Goal: Obtain resource: Download file/media

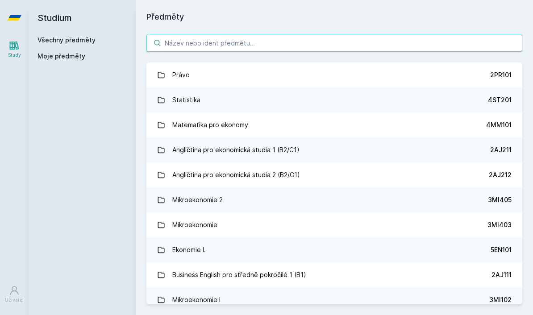
click at [390, 48] on input "search" at bounding box center [334, 43] width 376 height 18
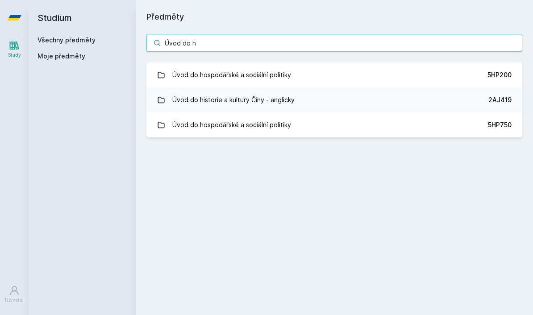
type input "Úvod do ho"
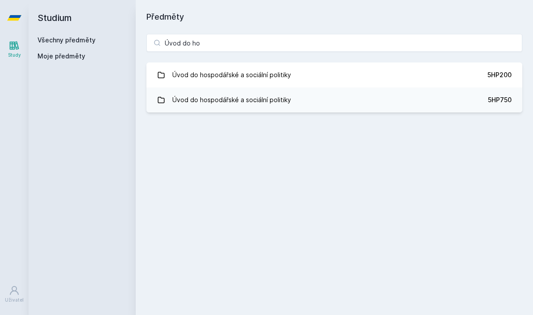
click at [352, 78] on link "Úvod do hospodářské a sociální politiky 5HP200" at bounding box center [334, 74] width 376 height 25
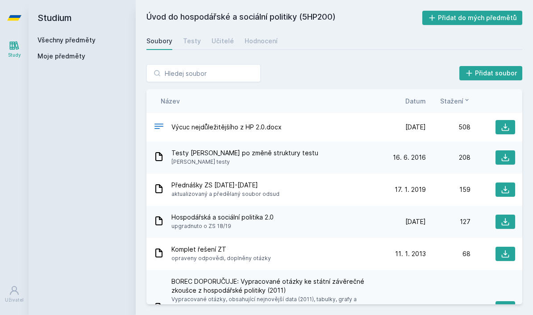
click at [416, 103] on span "Datum" at bounding box center [415, 100] width 21 height 9
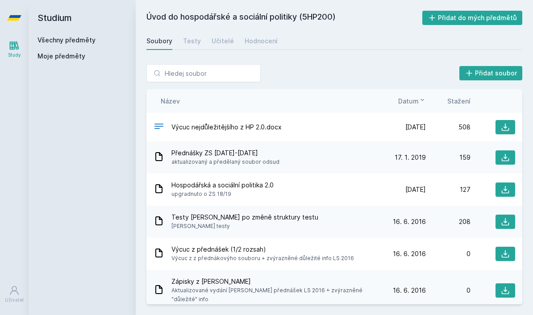
click at [334, 126] on div "Výcuc nejdůležitějšího z HP 2.0.docx" at bounding box center [266, 127] width 227 height 13
click at [367, 129] on div "Výcuc nejdůležitějšího z HP 2.0.docx" at bounding box center [266, 127] width 227 height 13
click at [268, 127] on span "Výcuc nejdůležitějšího z HP 2.0.docx" at bounding box center [226, 127] width 110 height 9
click at [279, 126] on span "Výcuc nejdůležitějšího z HP 2.0.docx" at bounding box center [226, 127] width 110 height 9
click at [295, 125] on div "Výcuc nejdůležitějšího z HP 2.0.docx" at bounding box center [266, 127] width 227 height 13
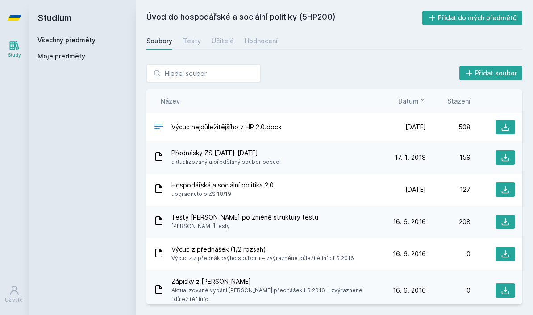
click at [414, 130] on span "[DATE]" at bounding box center [415, 127] width 21 height 9
click at [513, 124] on button at bounding box center [505, 127] width 20 height 14
click at [195, 44] on div "Testy" at bounding box center [192, 41] width 18 height 9
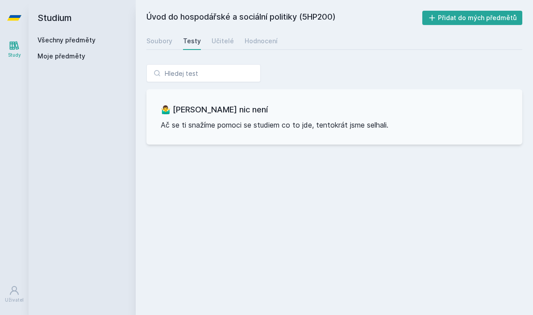
click at [170, 46] on link "Soubory" at bounding box center [159, 41] width 26 height 18
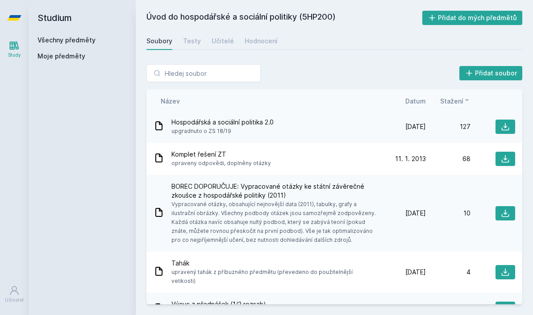
scroll to position [98, 0]
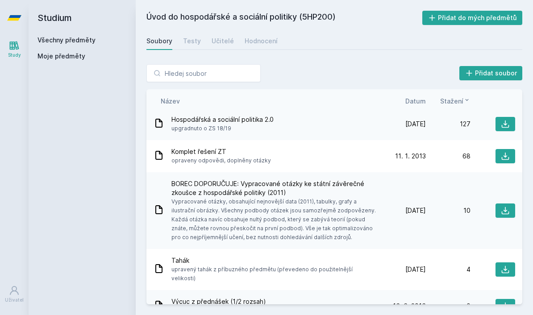
click at [223, 151] on span "Komplet řešení ZT" at bounding box center [220, 151] width 99 height 9
click at [221, 149] on span "Komplet řešení ZT" at bounding box center [220, 151] width 99 height 9
click at [509, 159] on icon at bounding box center [505, 157] width 8 height 8
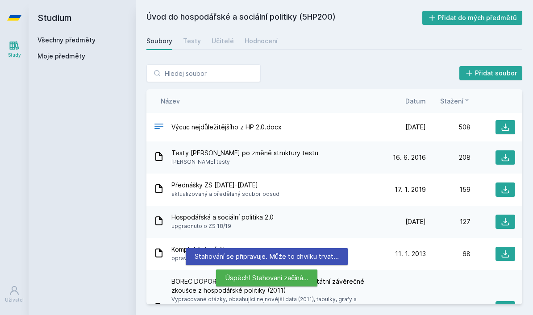
scroll to position [0, 0]
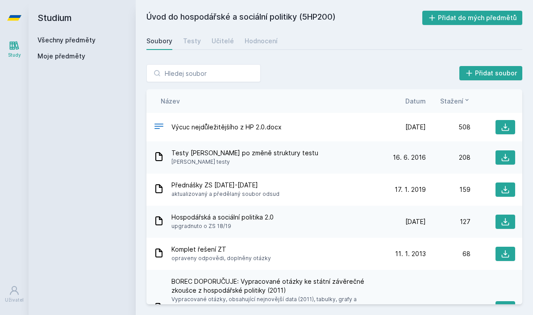
click at [505, 158] on icon at bounding box center [505, 158] width 8 height 8
click at [503, 158] on icon at bounding box center [504, 157] width 9 height 9
